Goal: Leave review/rating: Share an evaluation or opinion about a product, service, or content

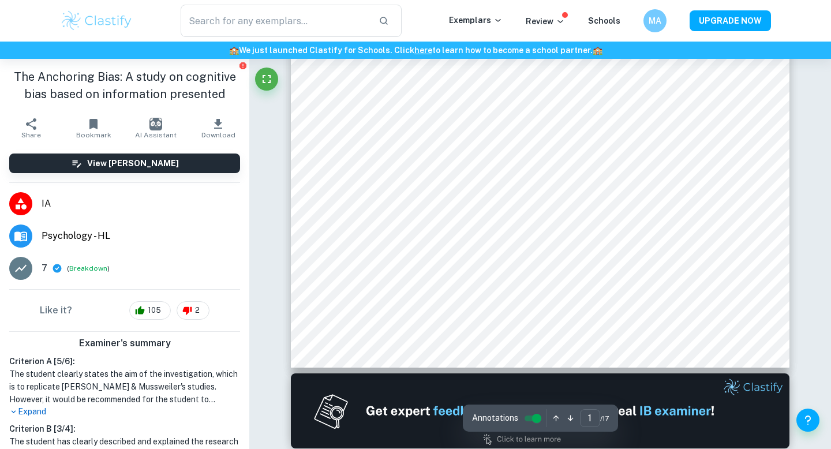
scroll to position [223, 0]
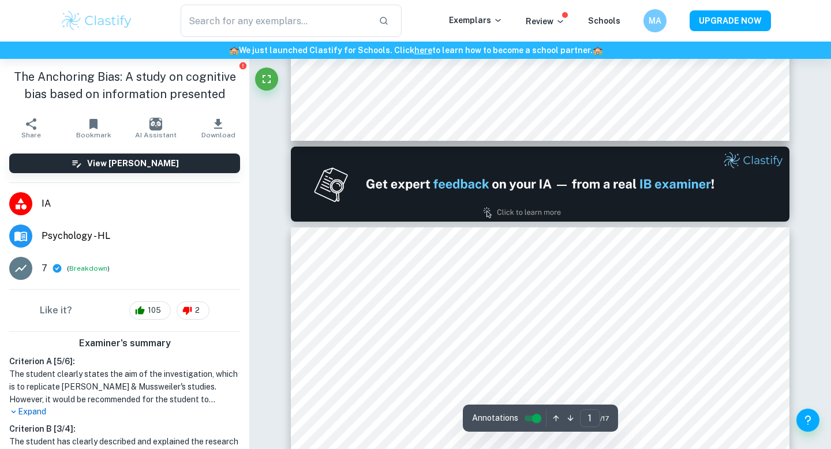
type input "2"
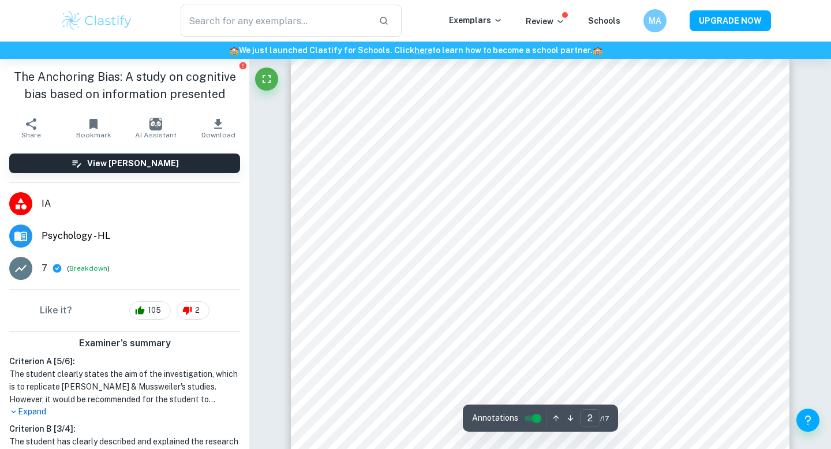
scroll to position [749, 0]
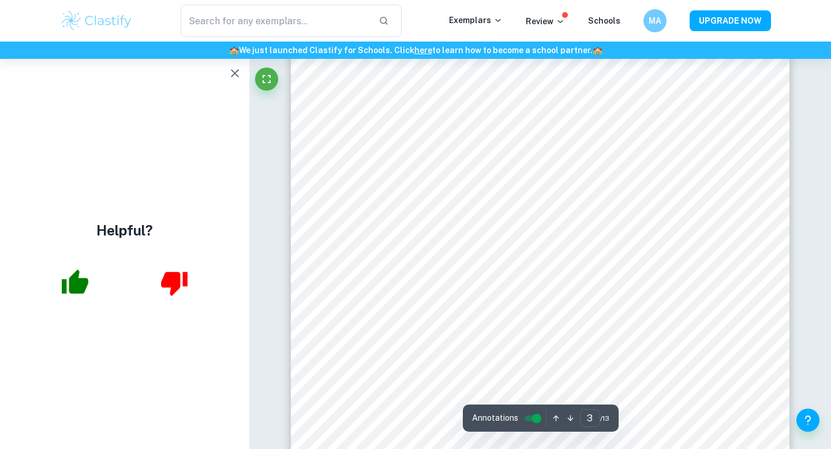
scroll to position [1884, 0]
click at [83, 278] on icon "button" at bounding box center [75, 282] width 27 height 24
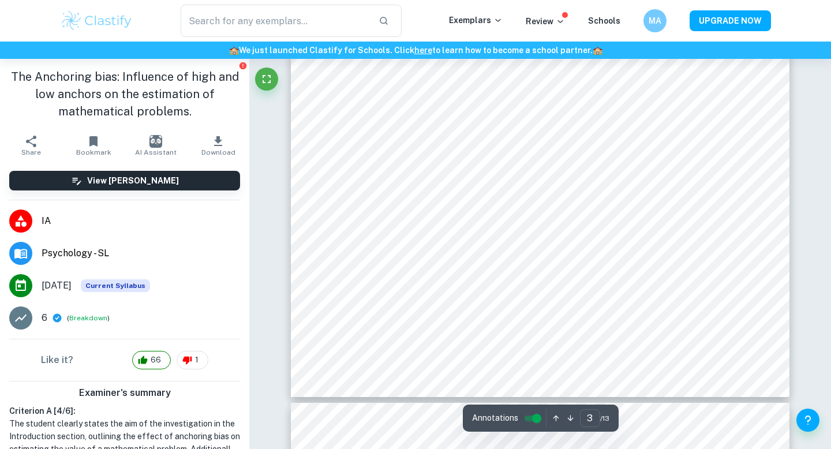
scroll to position [1970, 0]
click at [210, 126] on div "The Anchoring bias: Influence of high and low anchors on the estimation of math…" at bounding box center [124, 94] width 249 height 70
click at [210, 143] on button "Download" at bounding box center [218, 145] width 62 height 32
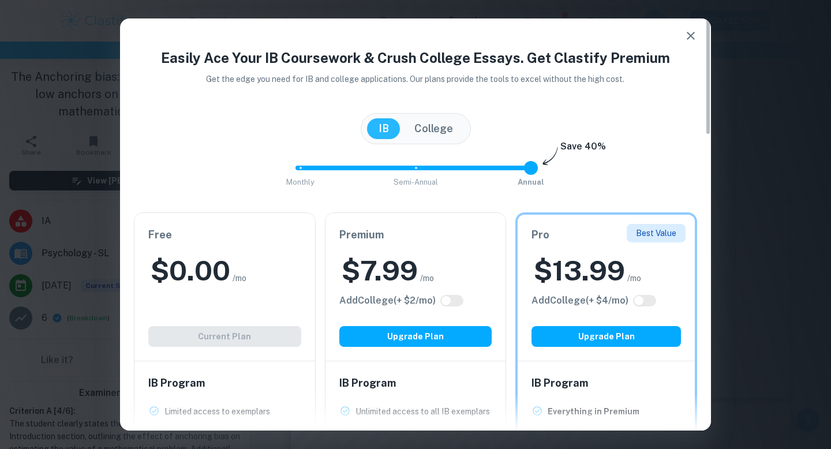
click at [274, 266] on div "$ 0.00 /mo" at bounding box center [224, 270] width 153 height 37
click at [222, 302] on div "Free $ 0.00 /mo Add College (+ $ 2 /mo) Current Plan" at bounding box center [224, 287] width 181 height 148
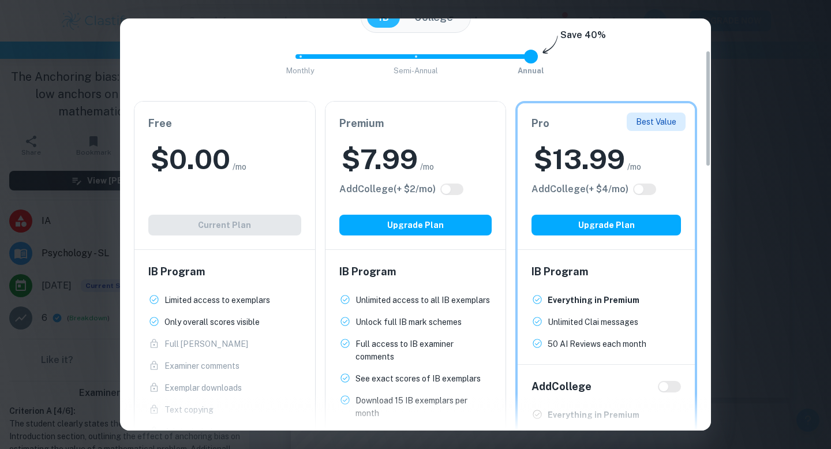
scroll to position [113, 0]
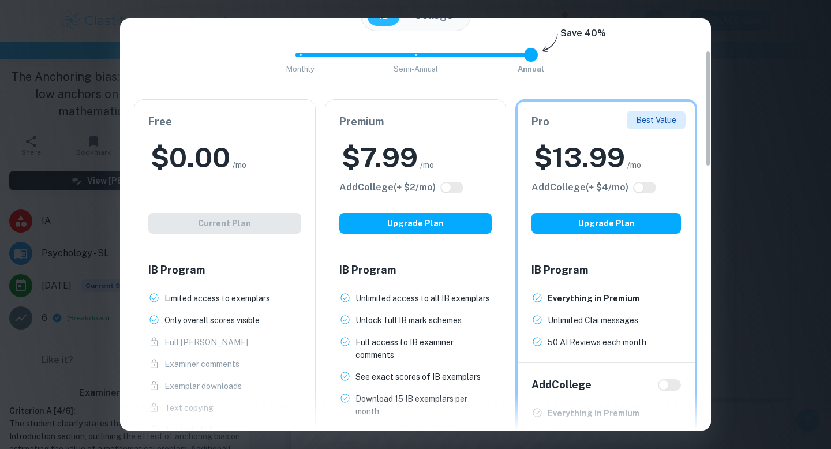
click at [434, 148] on div "$ 7.99 /mo" at bounding box center [415, 157] width 153 height 37
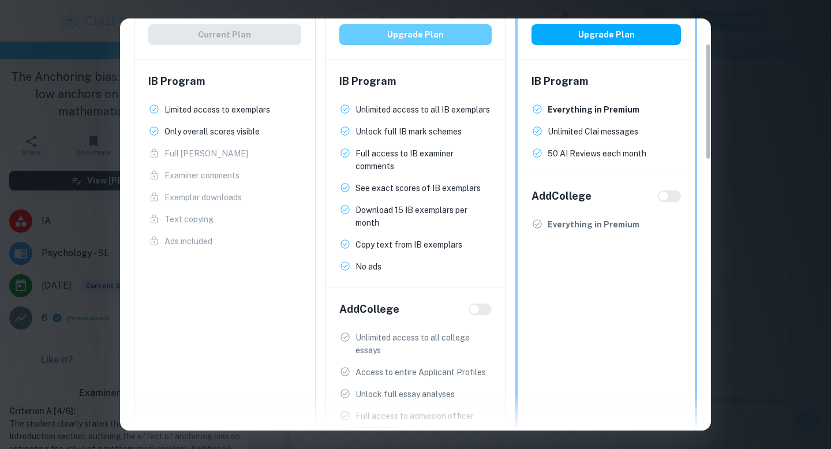
scroll to position [0, 0]
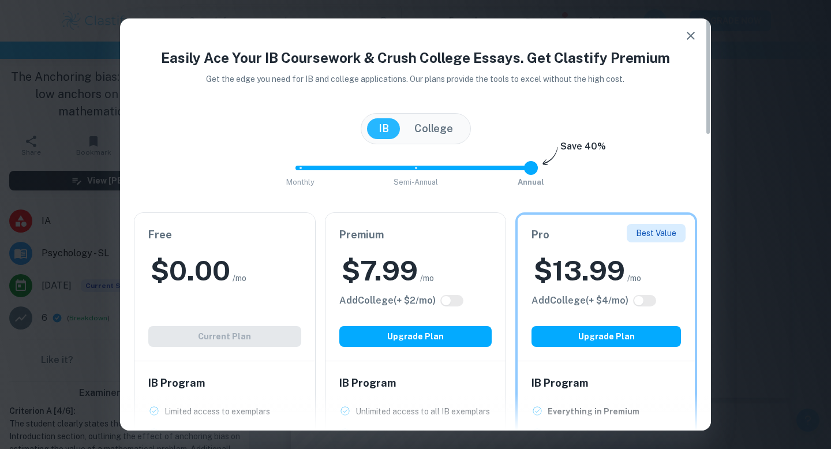
click at [440, 128] on button "College" at bounding box center [434, 128] width 62 height 21
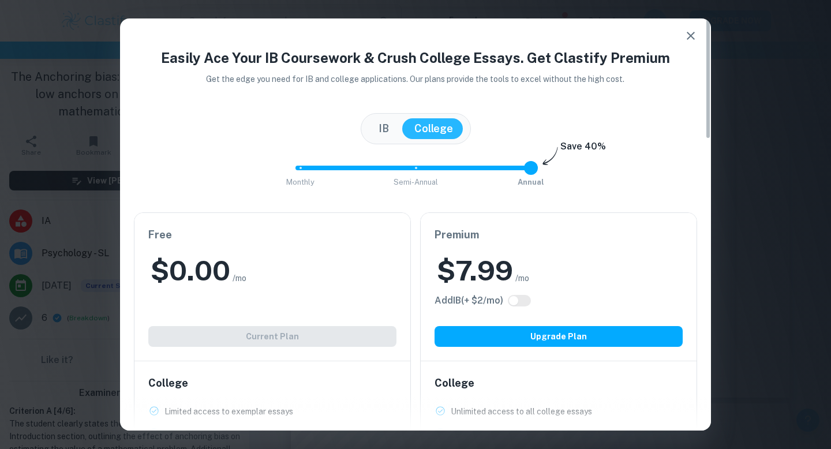
click at [373, 128] on button "IB" at bounding box center [383, 128] width 33 height 21
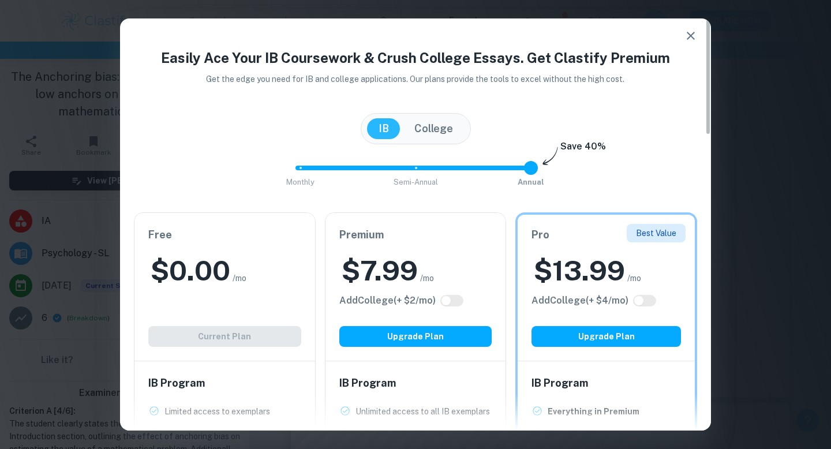
click at [405, 125] on button "College" at bounding box center [434, 128] width 62 height 21
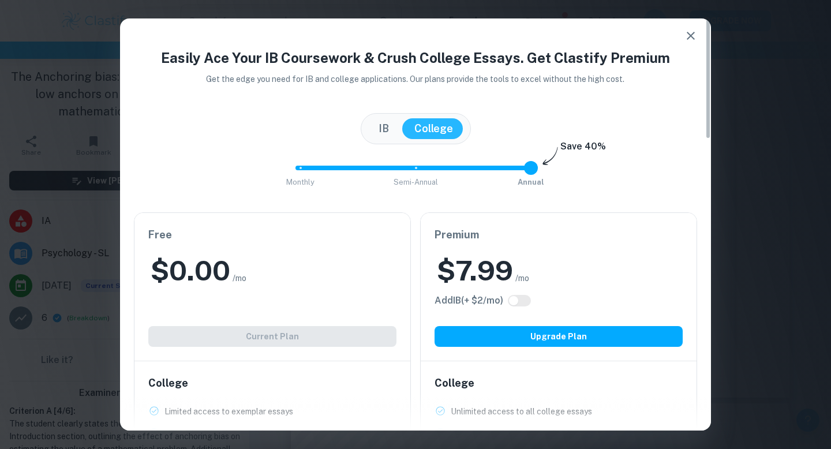
click at [354, 124] on div "IB College" at bounding box center [415, 128] width 563 height 31
click at [380, 130] on button "IB" at bounding box center [383, 128] width 33 height 21
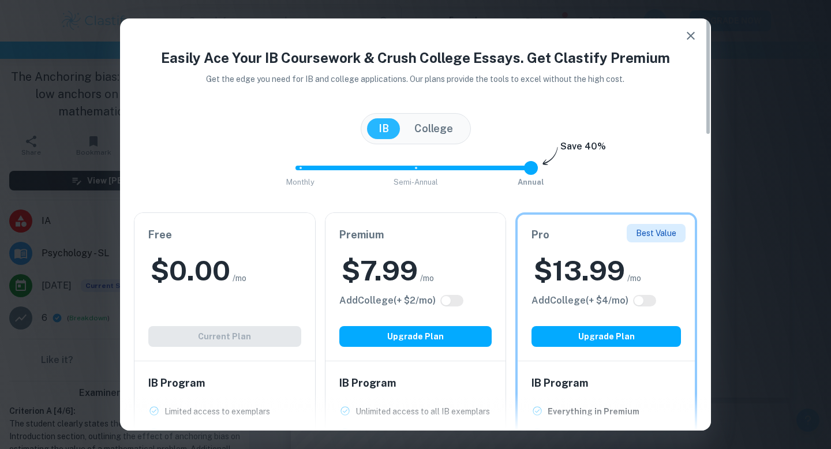
click at [413, 258] on h2 "$ 7.99" at bounding box center [380, 270] width 76 height 37
click at [693, 39] on icon "button" at bounding box center [691, 36] width 14 height 14
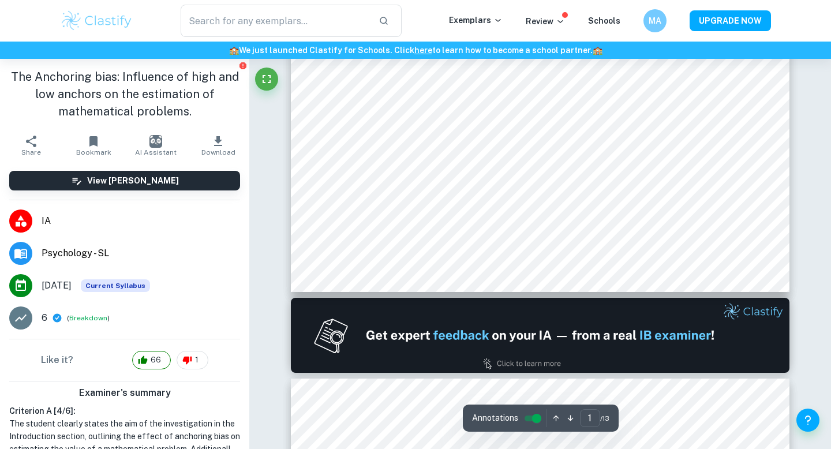
scroll to position [489, 0]
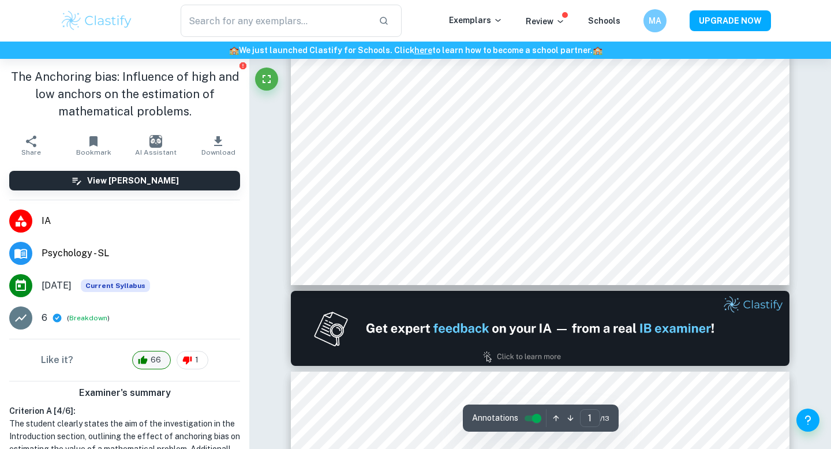
click at [151, 361] on span "66" at bounding box center [155, 360] width 23 height 12
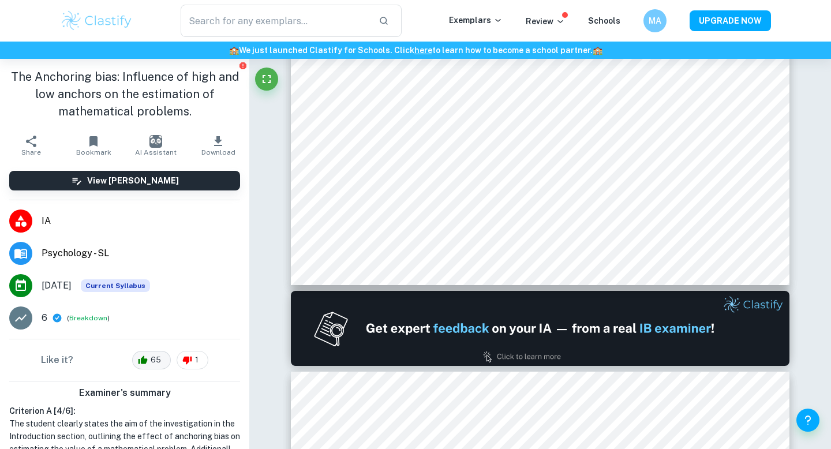
click at [164, 363] on span "65" at bounding box center [155, 360] width 23 height 12
click at [164, 363] on span "66" at bounding box center [155, 360] width 23 height 12
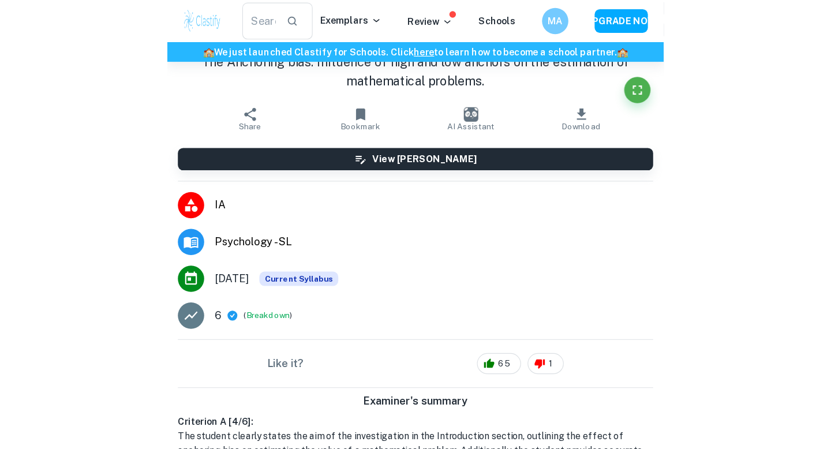
scroll to position [1491, 0]
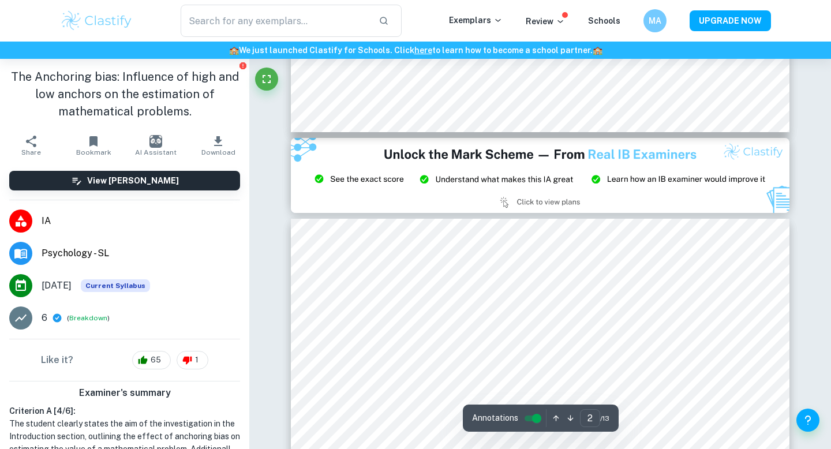
type input "3"
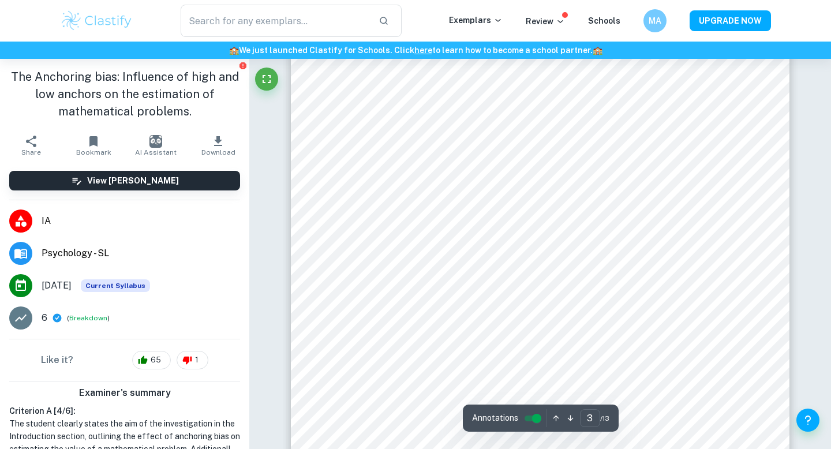
scroll to position [1802, 0]
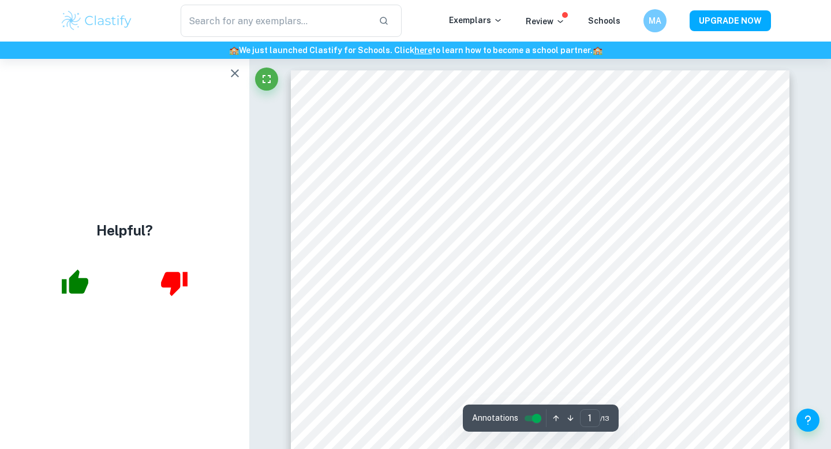
type input "3"
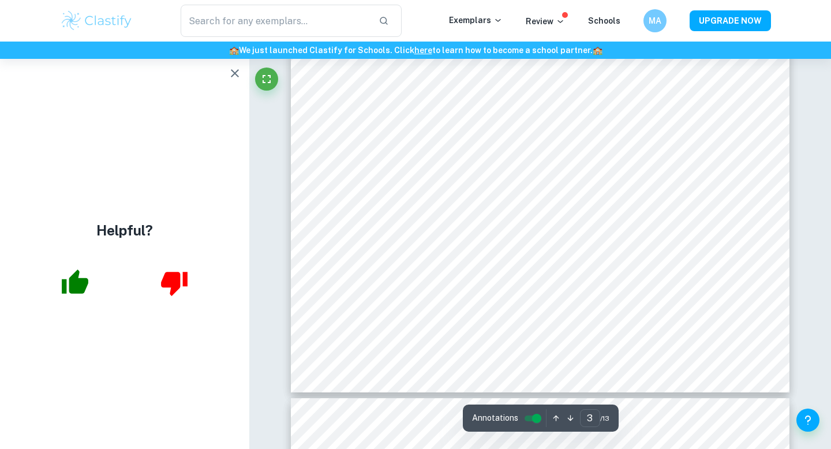
scroll to position [1802, 0]
